Goal: Transaction & Acquisition: Download file/media

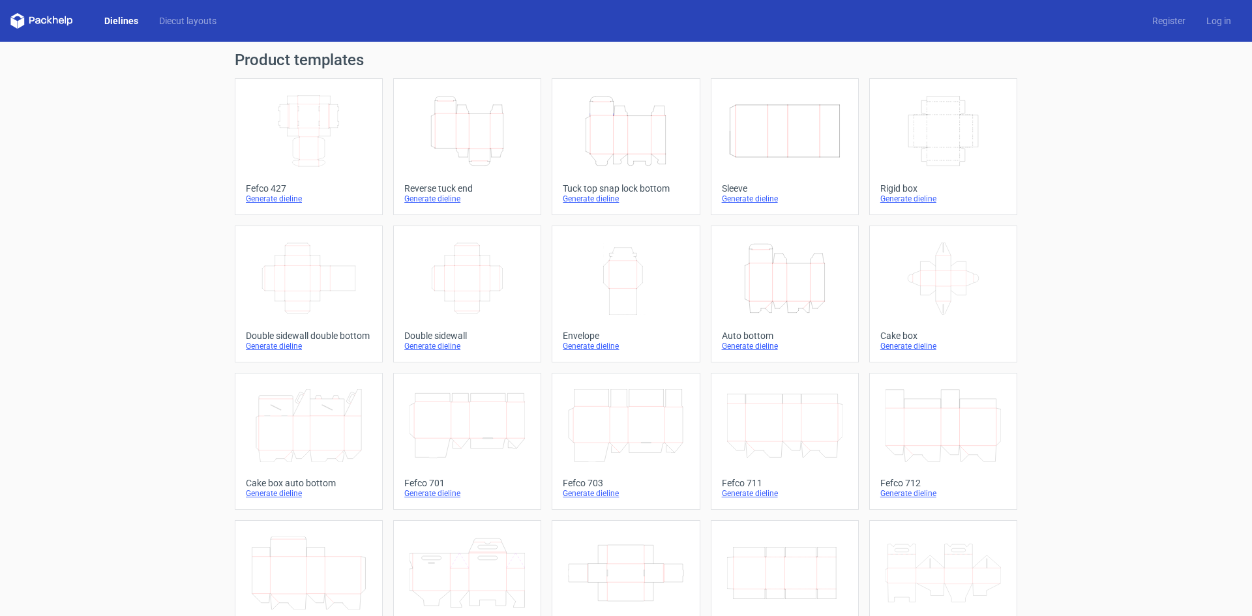
click at [587, 198] on div "Generate dieline" at bounding box center [626, 199] width 126 height 10
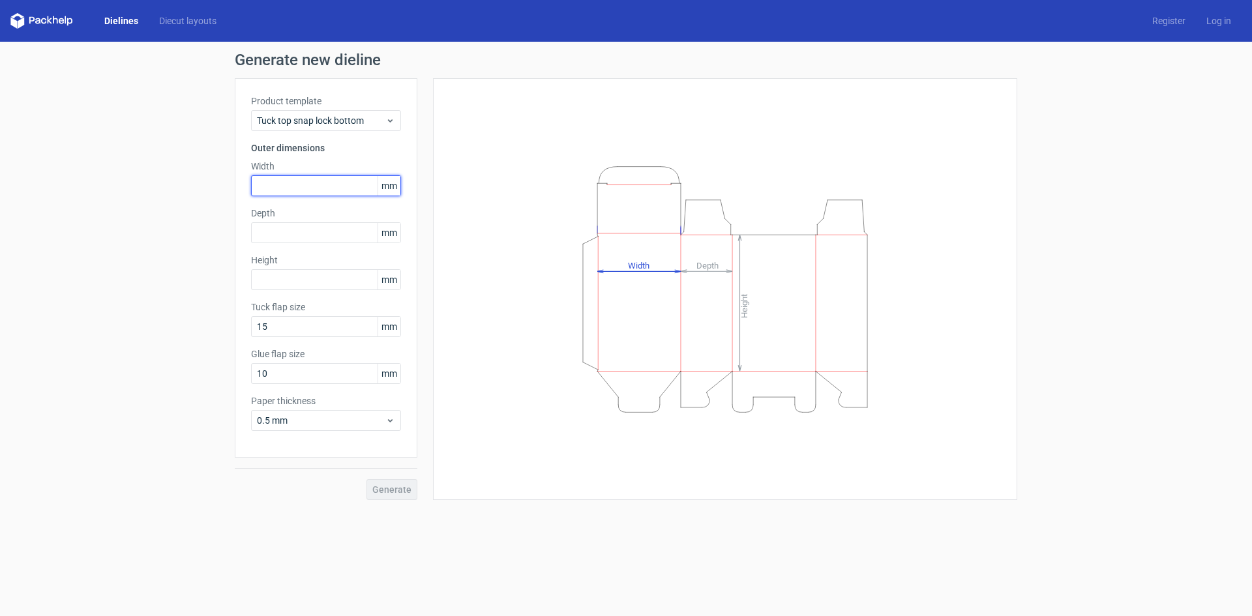
click at [338, 184] on input "text" at bounding box center [326, 185] width 150 height 21
type input "160"
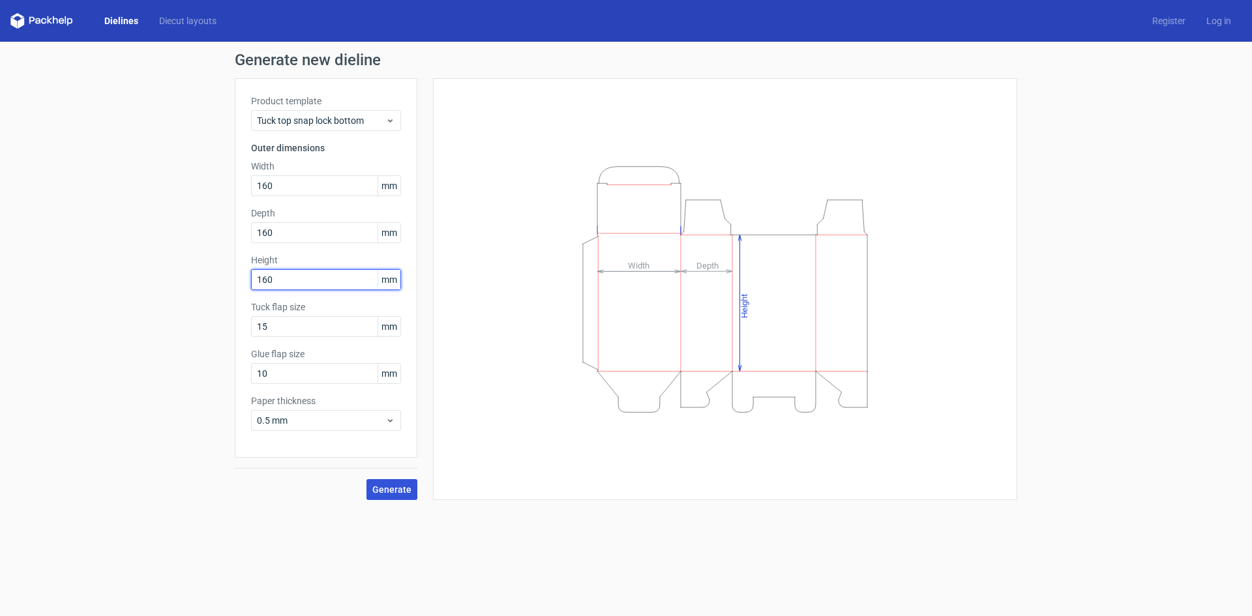
type input "160"
click at [394, 490] on span "Generate" at bounding box center [391, 489] width 39 height 9
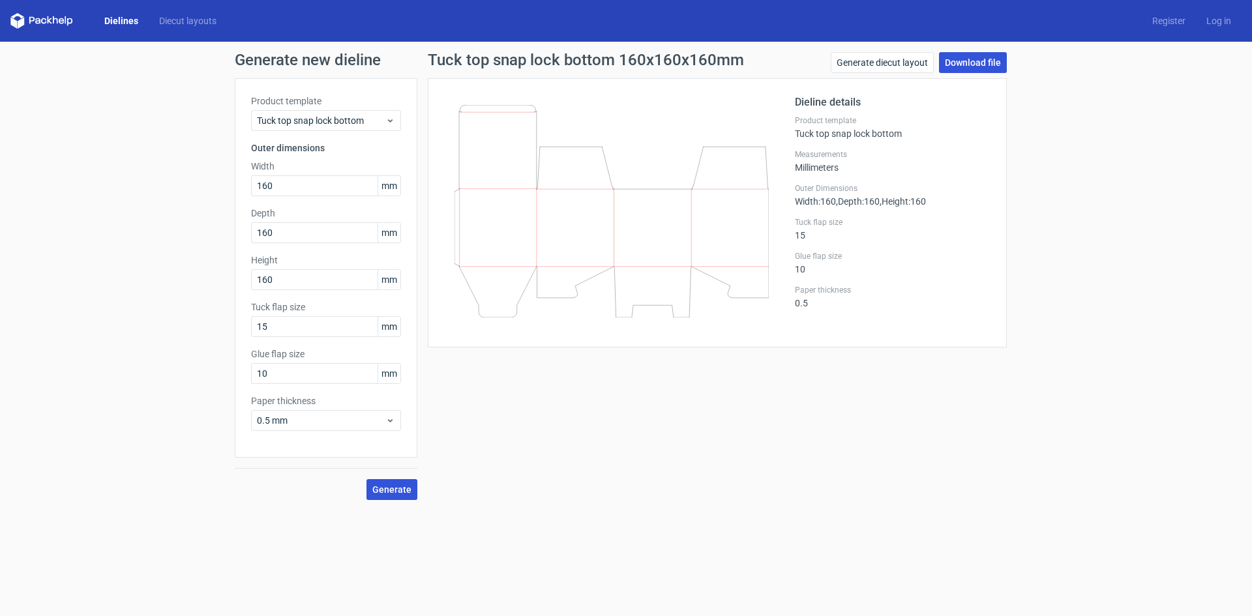
click at [975, 67] on link "Download file" at bounding box center [973, 62] width 68 height 21
click at [301, 277] on input "160" at bounding box center [326, 279] width 150 height 21
drag, startPoint x: 301, startPoint y: 277, endPoint x: 164, endPoint y: 279, distance: 136.9
click at [178, 282] on div "Generate new dieline Product template Tuck top snap lock bottom Outer dimension…" at bounding box center [626, 276] width 1252 height 469
type input "80"
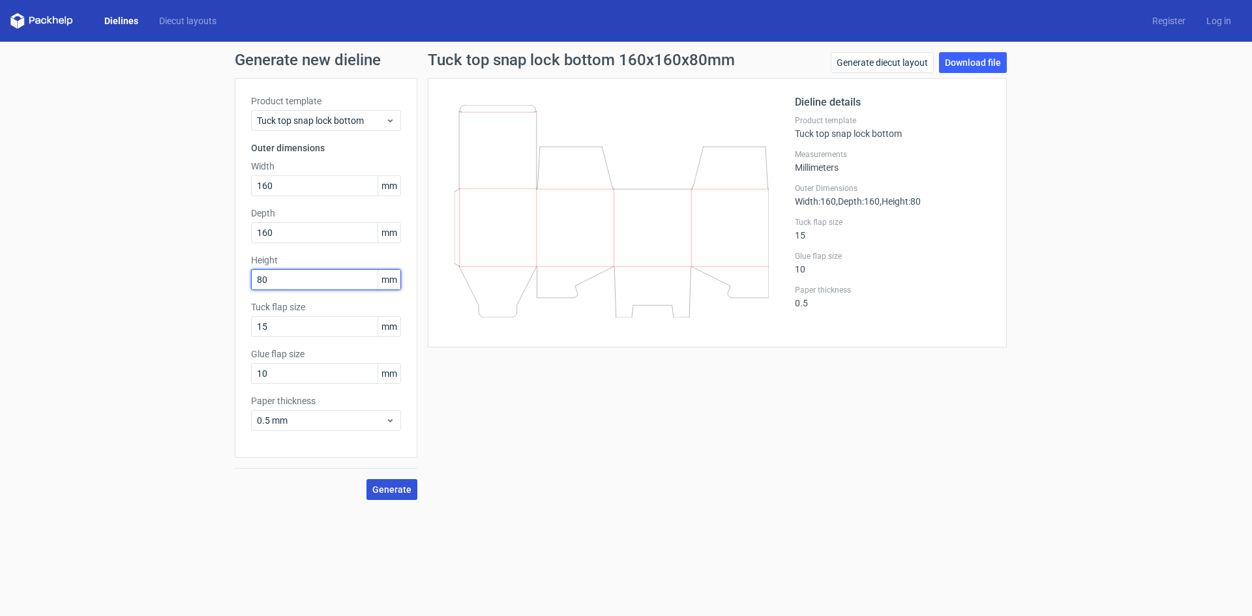
click at [366, 479] on button "Generate" at bounding box center [391, 489] width 51 height 21
click at [407, 497] on button "Generate" at bounding box center [391, 489] width 51 height 21
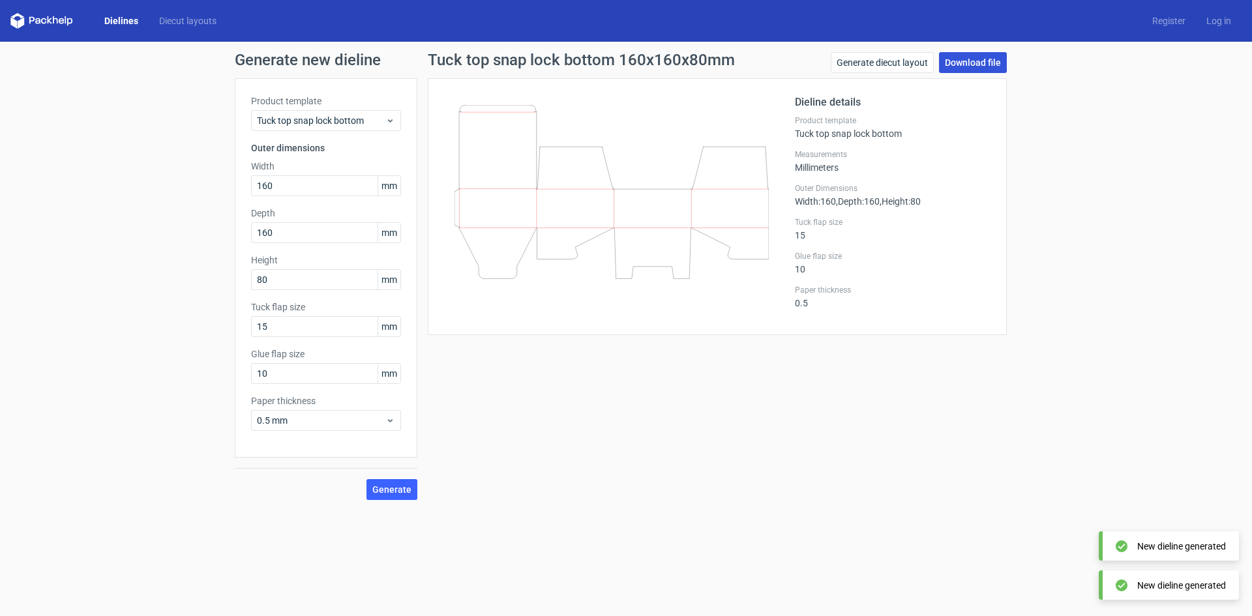
click at [991, 66] on link "Download file" at bounding box center [973, 62] width 68 height 21
